Goal: Information Seeking & Learning: Check status

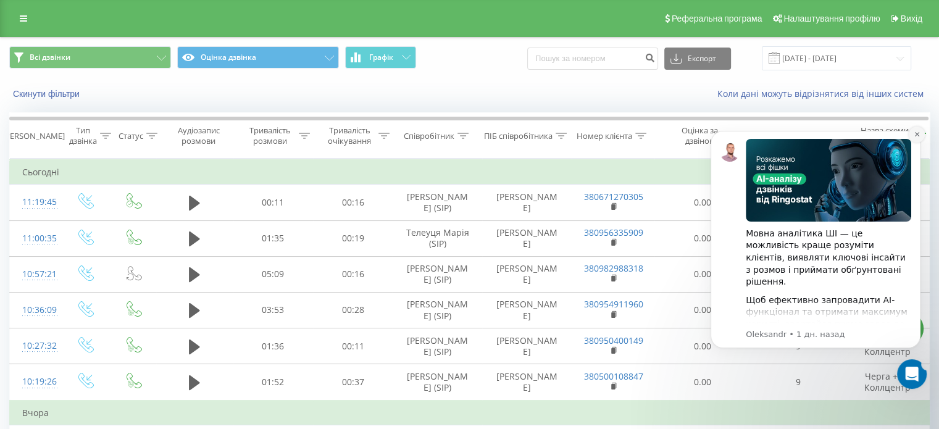
click at [914, 134] on icon "Dismiss notification" at bounding box center [917, 134] width 7 height 7
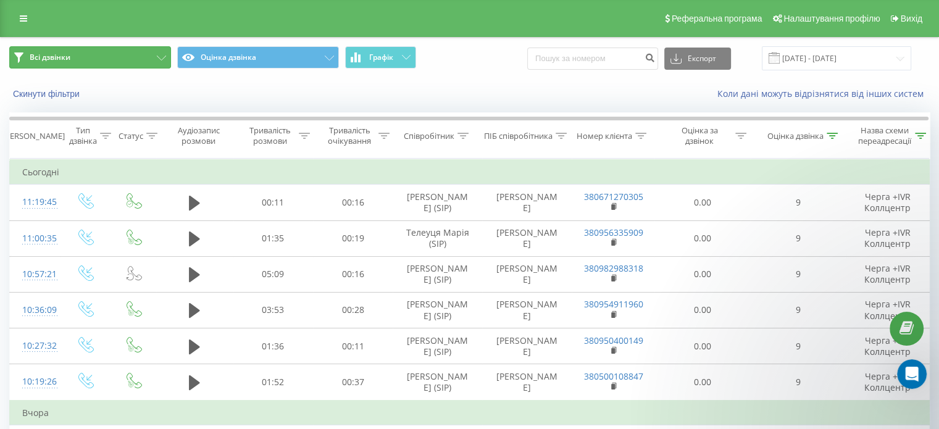
click at [31, 59] on span "Всі дзвінки" at bounding box center [50, 57] width 41 height 10
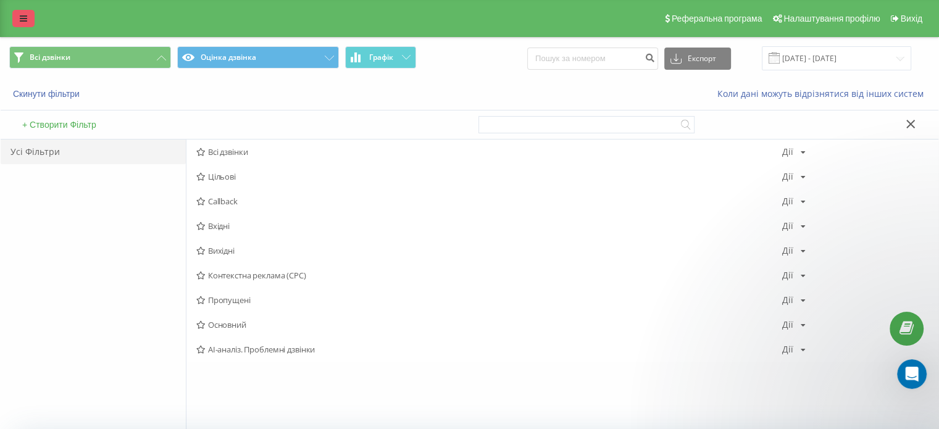
click at [30, 17] on link at bounding box center [23, 18] width 22 height 17
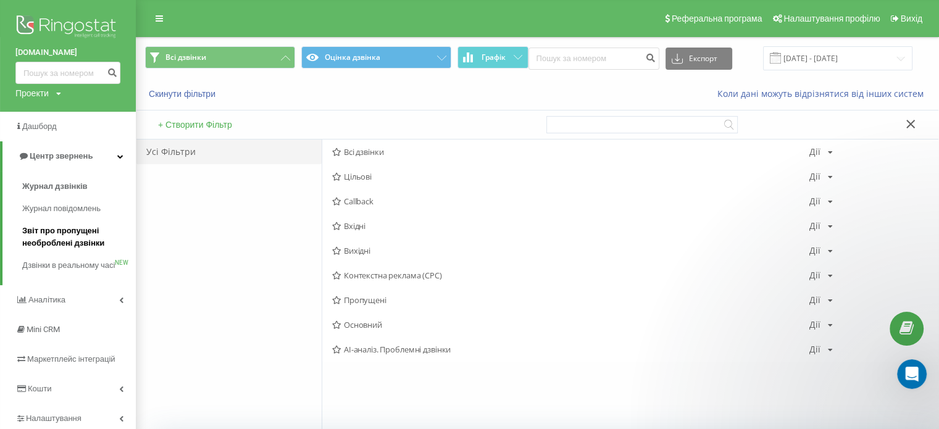
click at [62, 240] on span "Звіт про пропущені необроблені дзвінки" at bounding box center [75, 237] width 107 height 25
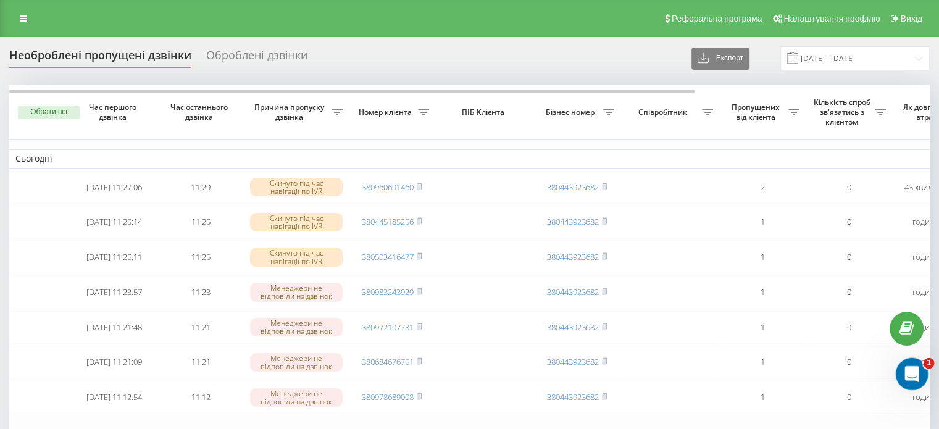
click at [916, 375] on icon "Открыть службу сообщений Intercom" at bounding box center [910, 372] width 20 height 20
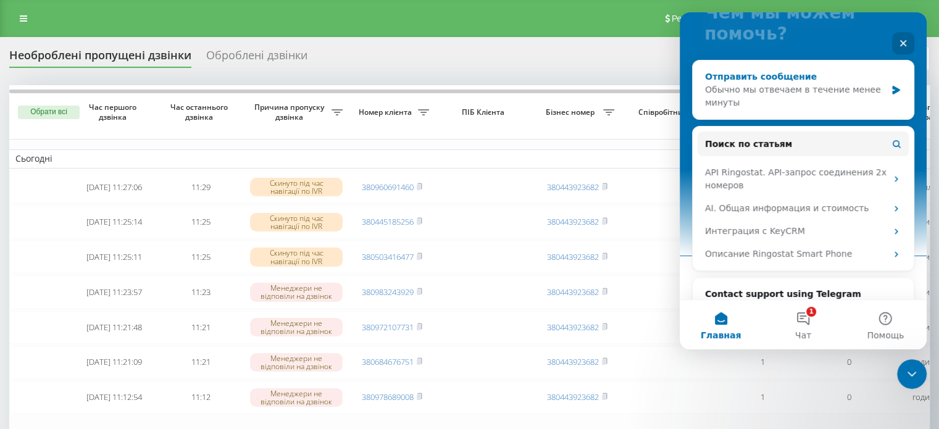
scroll to position [123, 0]
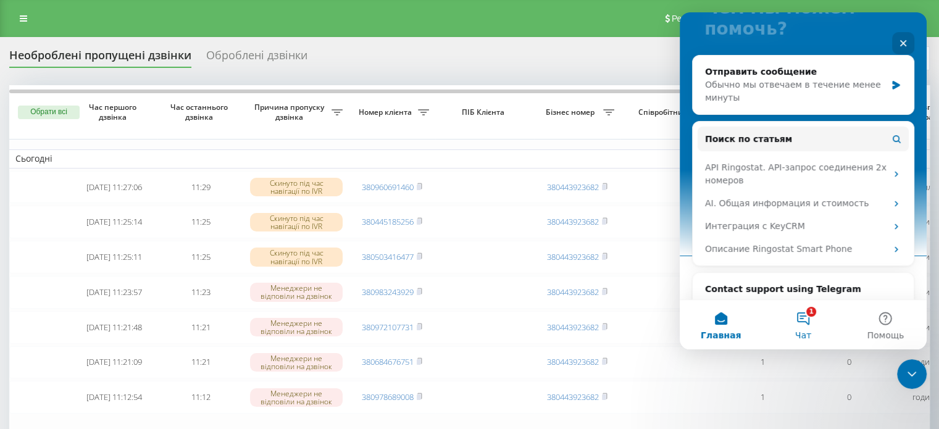
click at [800, 323] on button "1 Чат" at bounding box center [803, 324] width 82 height 49
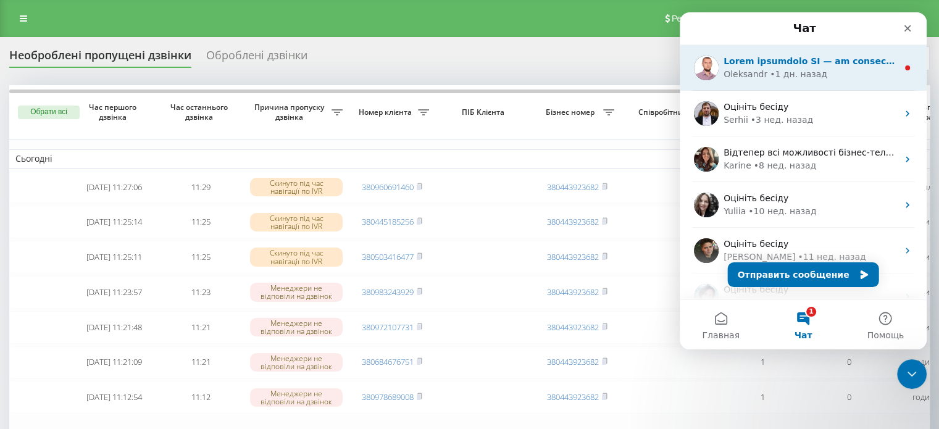
click at [793, 69] on div "• 1 дн. назад" at bounding box center [798, 74] width 57 height 13
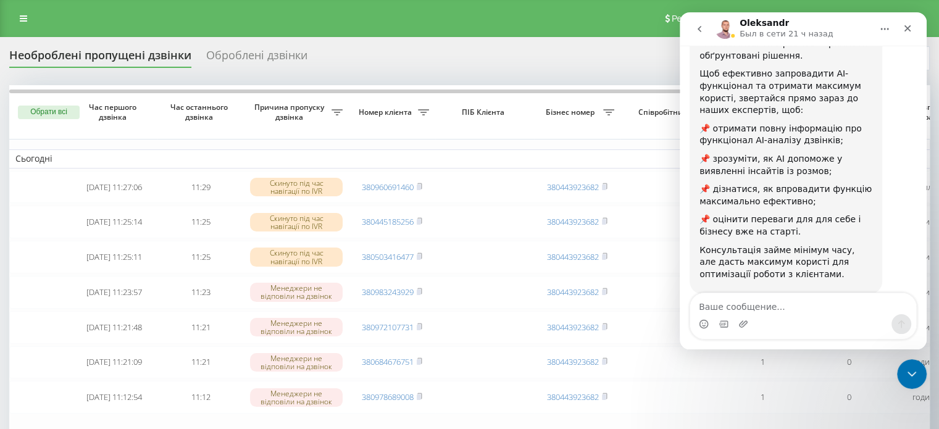
scroll to position [218, 0]
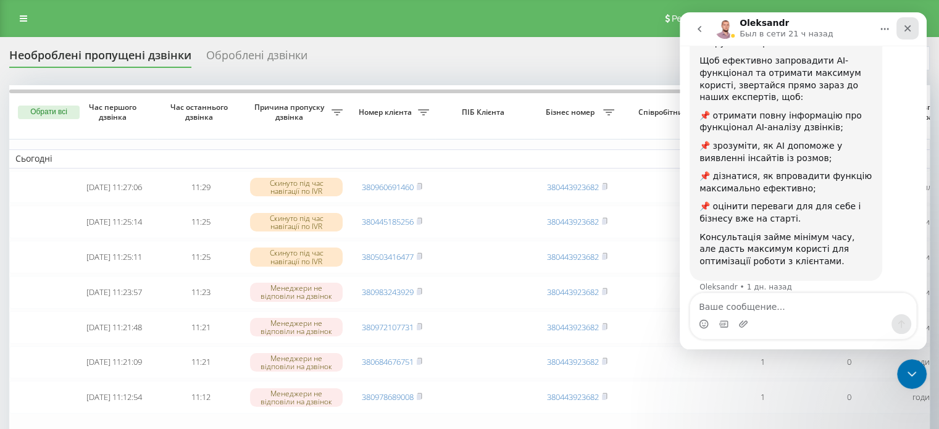
click at [907, 29] on icon "Закрыть" at bounding box center [907, 28] width 7 height 7
